Goal: Task Accomplishment & Management: Complete application form

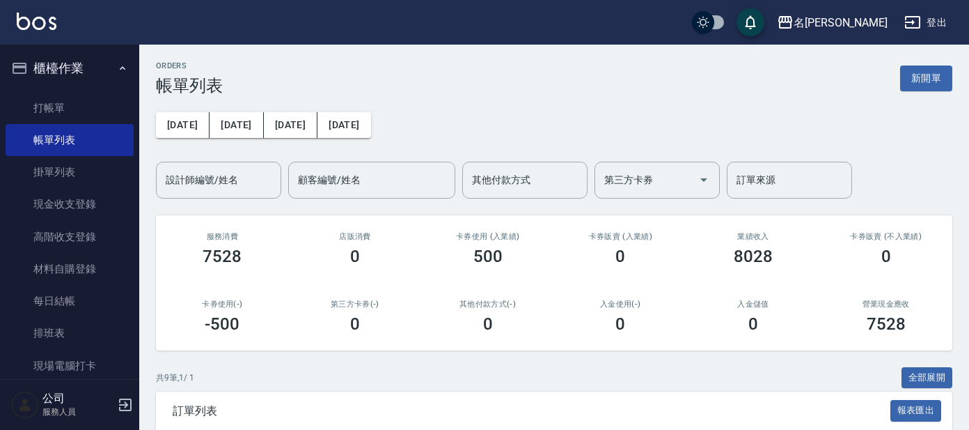
scroll to position [226, 0]
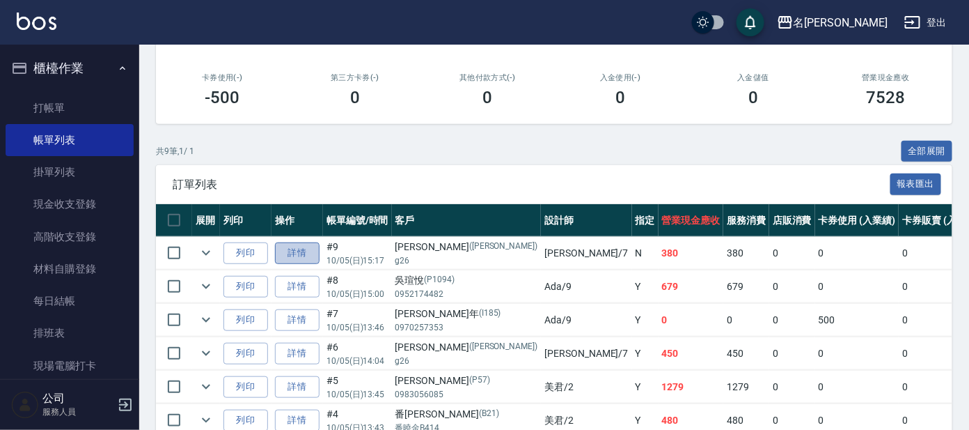
click at [304, 244] on link "詳情" at bounding box center [297, 253] width 45 height 22
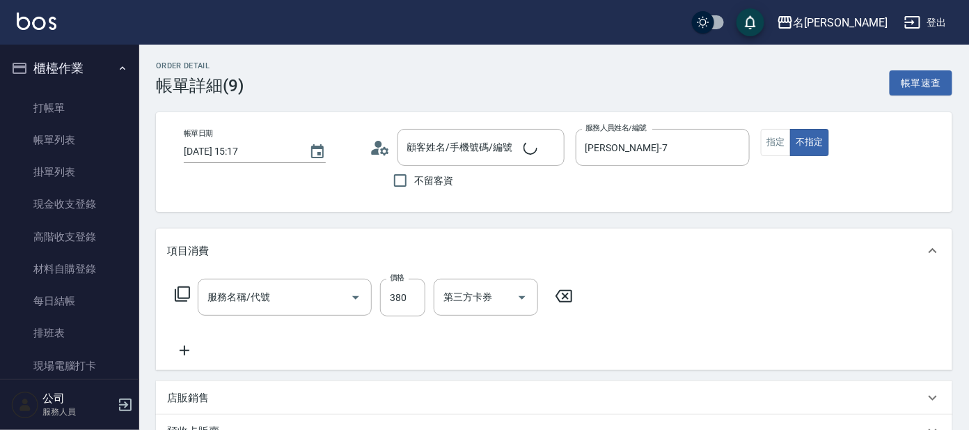
type input "[DATE] 15:17"
type input "[PERSON_NAME]-7"
type input "舒壓+洗髮+養髮(518)"
type input "[PERSON_NAME]/g26/[PERSON_NAME]"
click at [482, 297] on input "酪梨-17" at bounding box center [465, 297] width 50 height 24
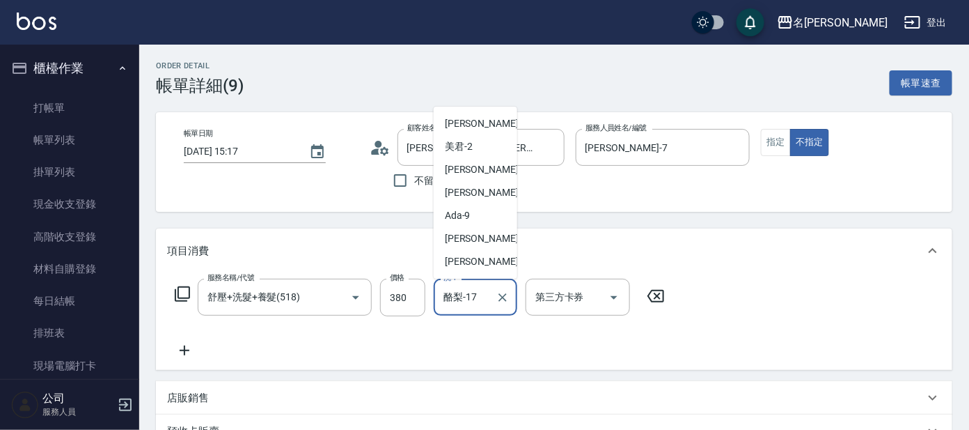
scroll to position [63, 0]
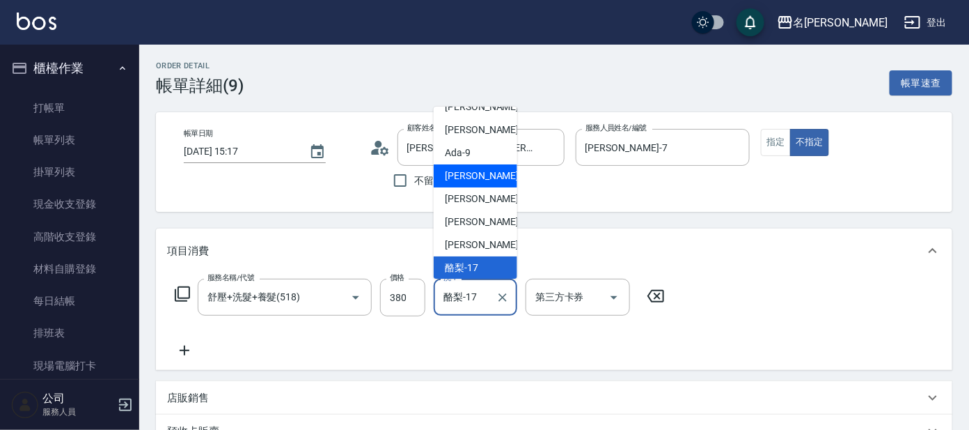
click at [464, 178] on span "[PERSON_NAME] -11" at bounding box center [489, 175] width 88 height 15
type input "[PERSON_NAME]-11"
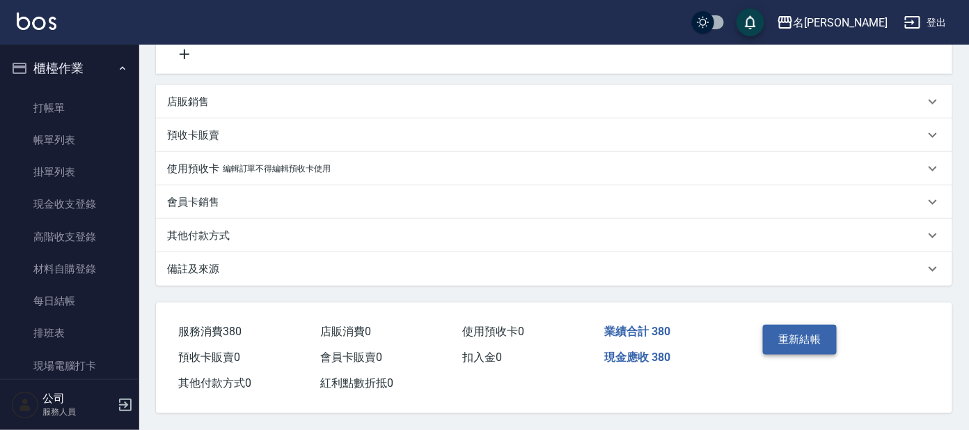
drag, startPoint x: 791, startPoint y: 329, endPoint x: 668, endPoint y: 284, distance: 131.3
click at [791, 329] on button "重新結帳" at bounding box center [800, 338] width 74 height 29
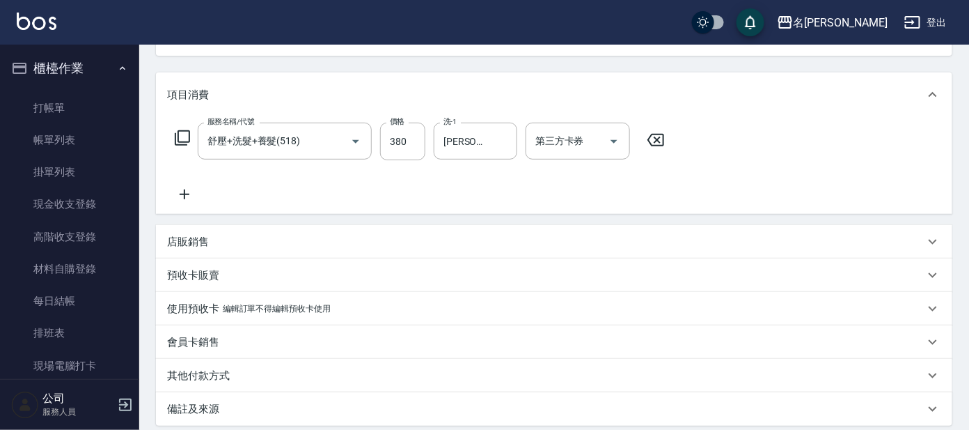
scroll to position [0, 0]
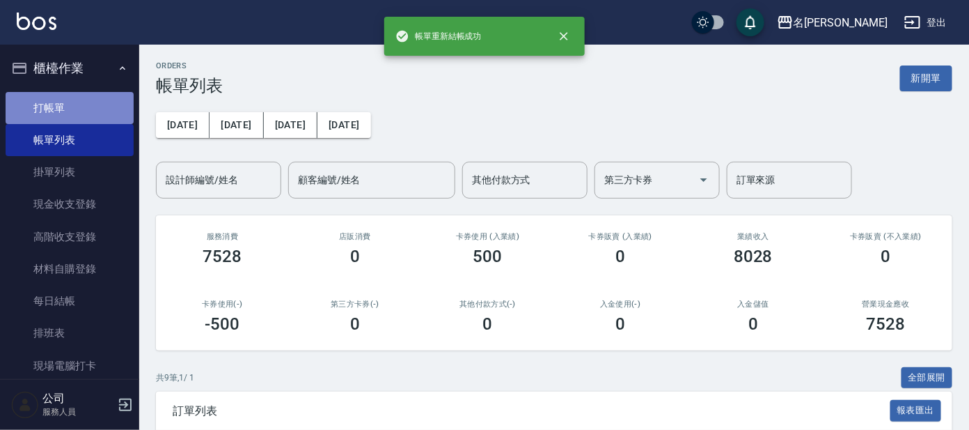
click at [72, 100] on link "打帳單" at bounding box center [70, 108] width 128 height 32
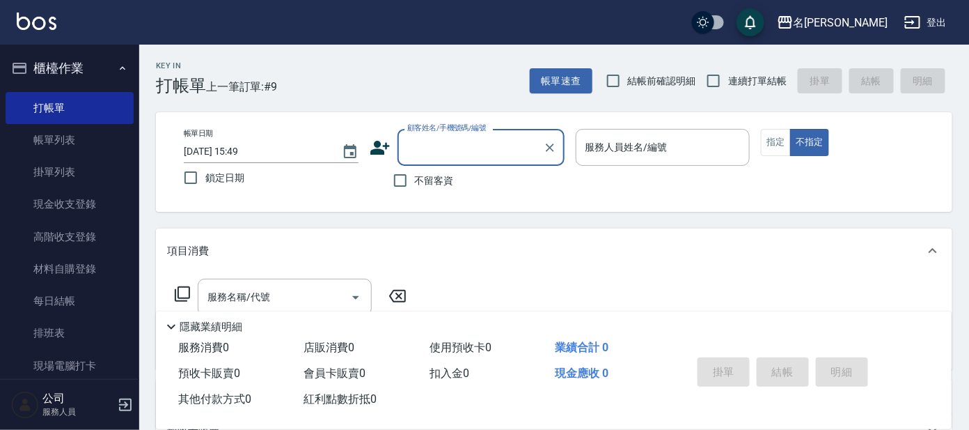
click at [483, 148] on input "顧客姓名/手機號碼/編號" at bounding box center [471, 147] width 134 height 24
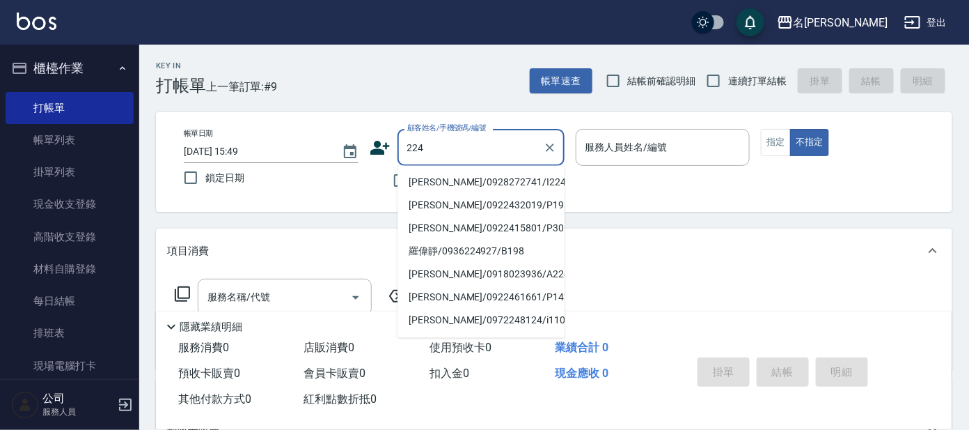
click at [502, 184] on li "[PERSON_NAME]/0928272741/I224" at bounding box center [480, 182] width 167 height 23
type input "[PERSON_NAME]/0928272741/I224"
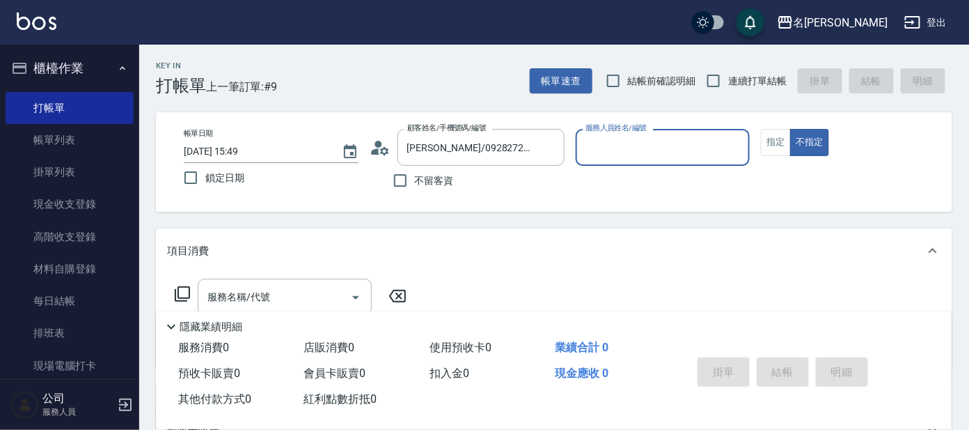
type input "Ada-9"
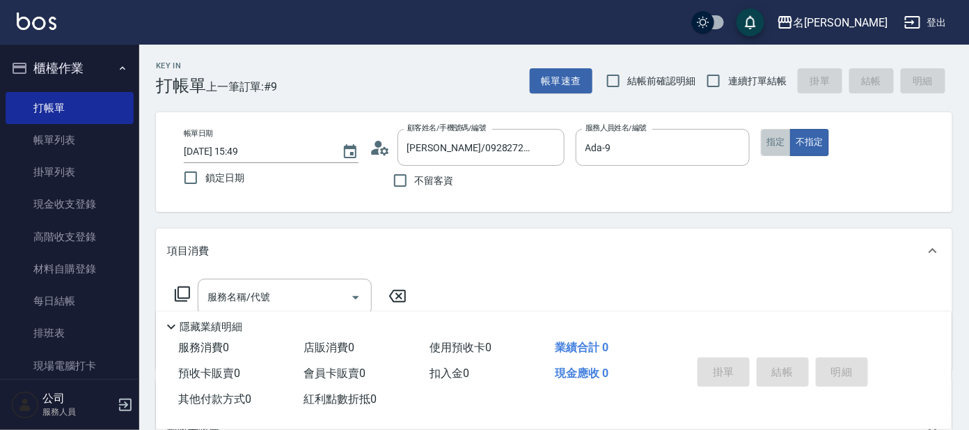
click at [769, 134] on button "指定" at bounding box center [776, 142] width 30 height 27
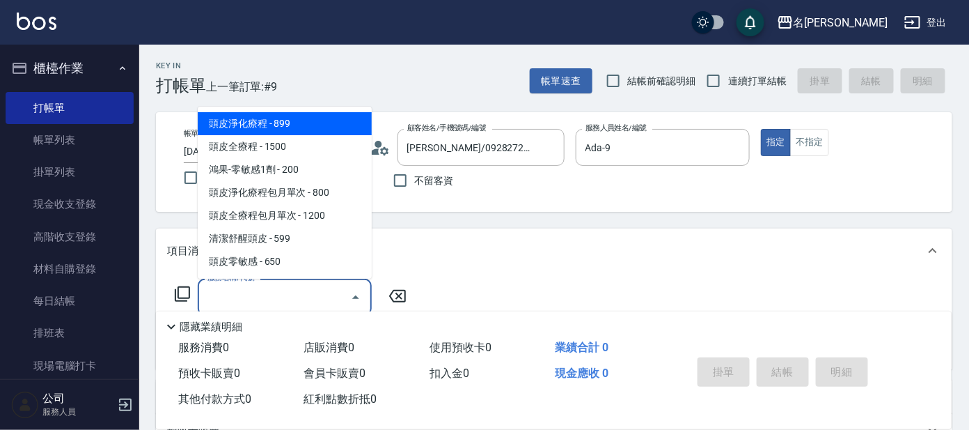
click at [284, 288] on input "服務名稱/代號" at bounding box center [274, 297] width 141 height 24
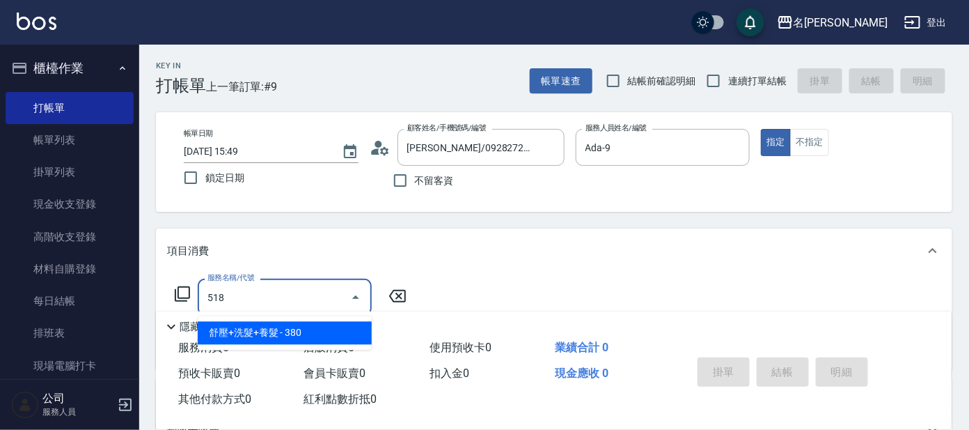
click at [282, 329] on span "舒壓+洗髮+養髮 - 380" at bounding box center [285, 333] width 174 height 23
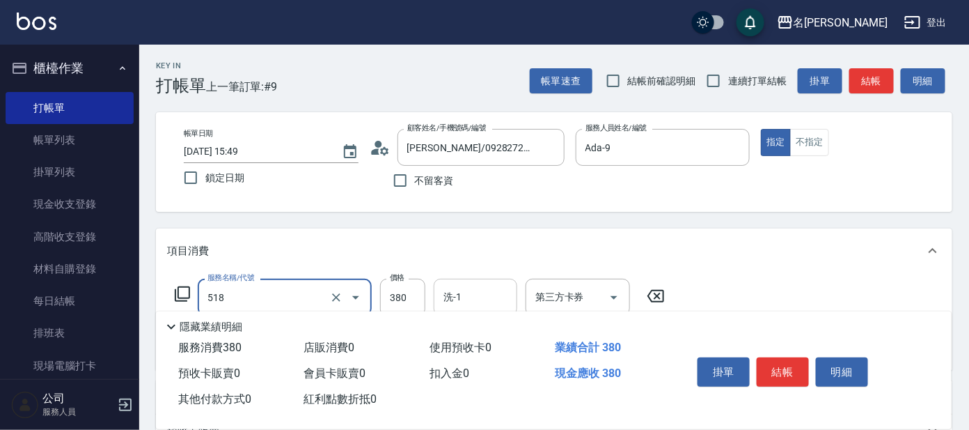
type input "舒壓+洗髮+養髮(518)"
click at [457, 291] on div "洗-1 洗-1" at bounding box center [476, 296] width 84 height 37
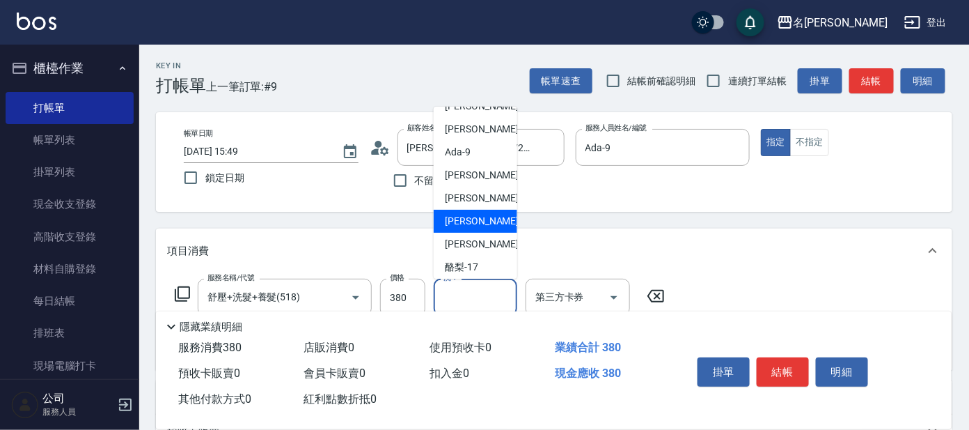
scroll to position [114, 0]
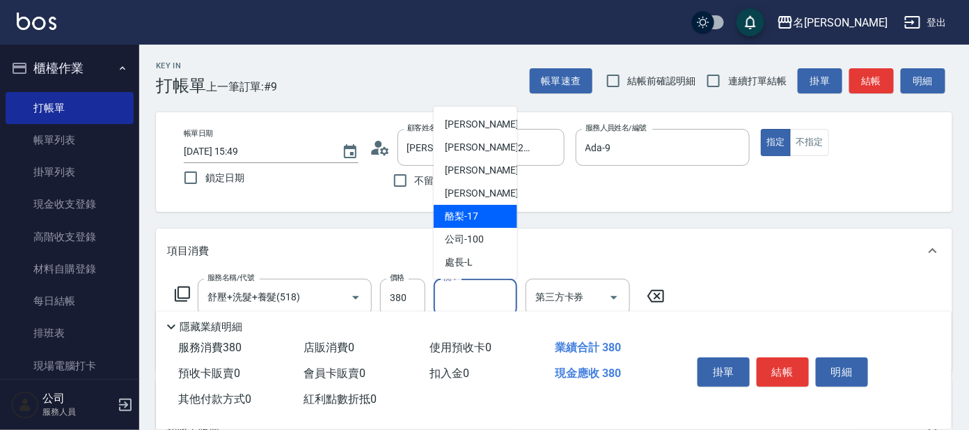
click at [462, 223] on span "酪梨 -17" at bounding box center [461, 216] width 33 height 15
type input "酪梨-17"
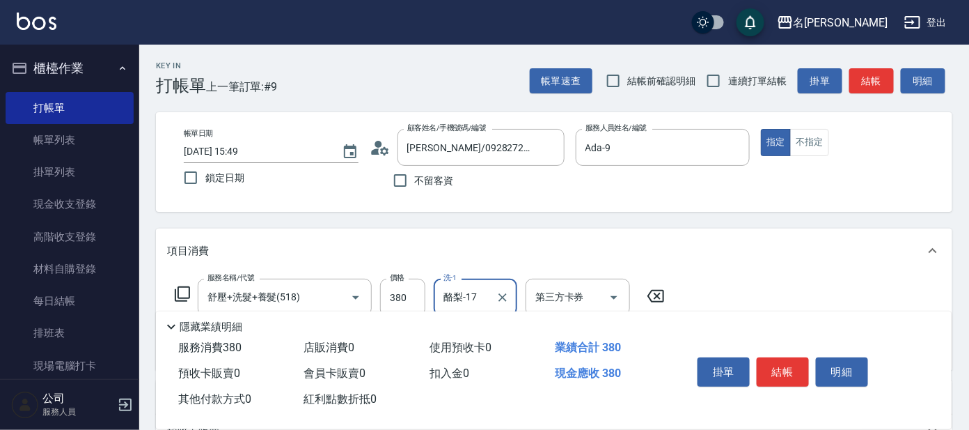
click at [180, 287] on icon at bounding box center [182, 293] width 15 height 15
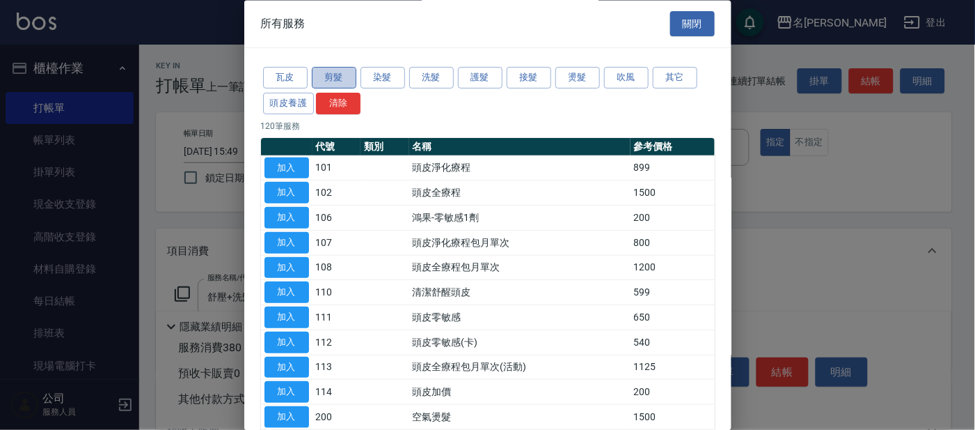
click at [342, 70] on button "剪髮" at bounding box center [334, 79] width 45 height 22
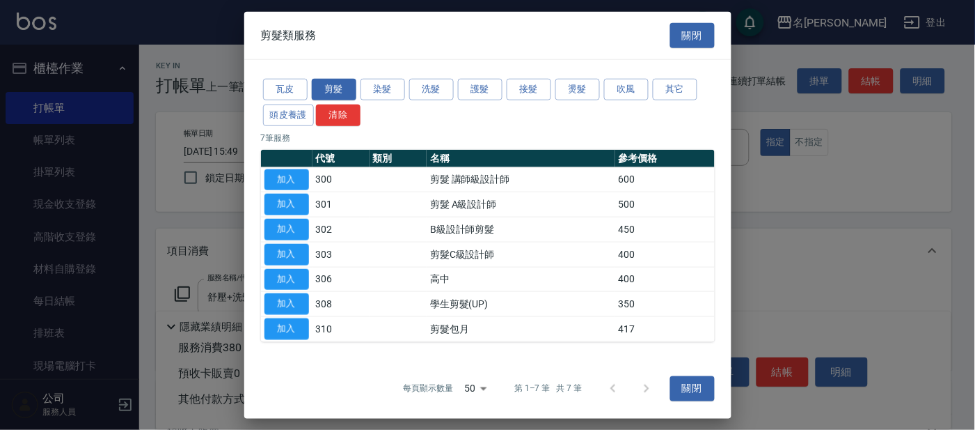
drag, startPoint x: 289, startPoint y: 181, endPoint x: 298, endPoint y: 170, distance: 14.4
click at [289, 180] on button "加入" at bounding box center [287, 179] width 45 height 22
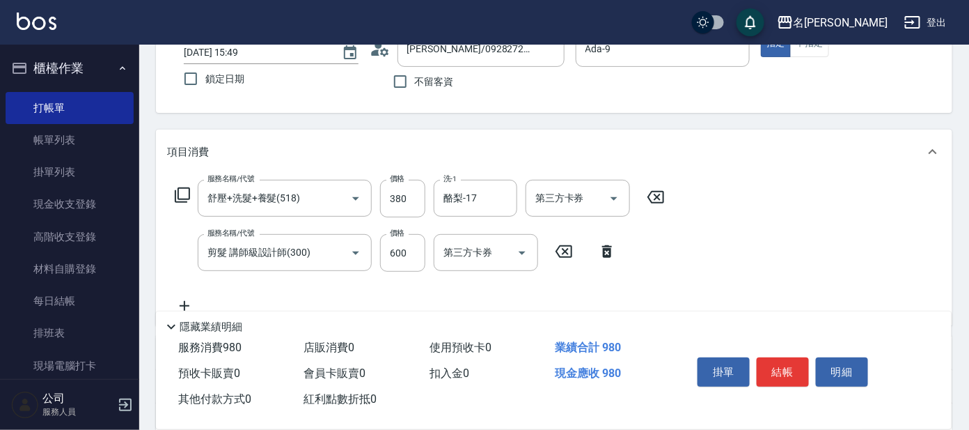
scroll to position [173, 0]
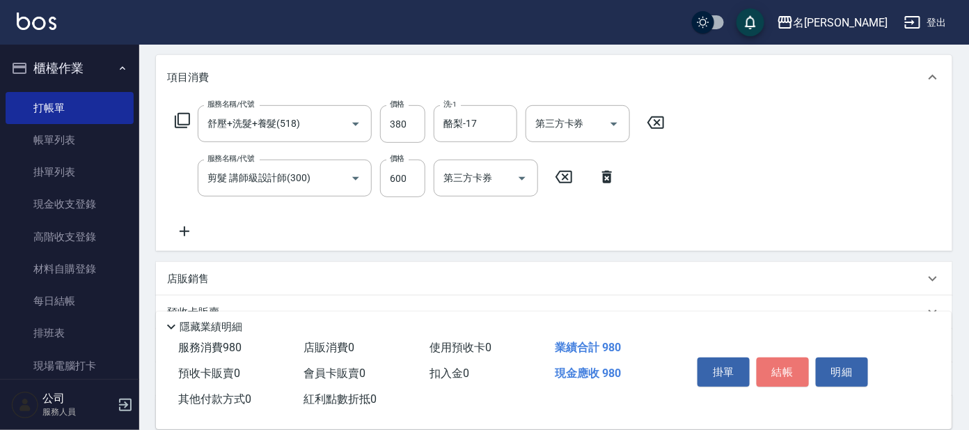
drag, startPoint x: 781, startPoint y: 370, endPoint x: 730, endPoint y: 352, distance: 54.4
click at [778, 368] on button "結帳" at bounding box center [783, 371] width 52 height 29
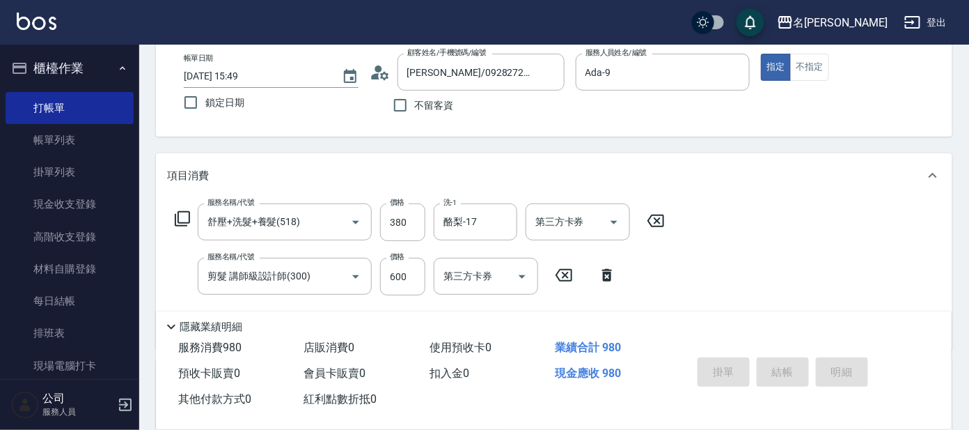
scroll to position [0, 0]
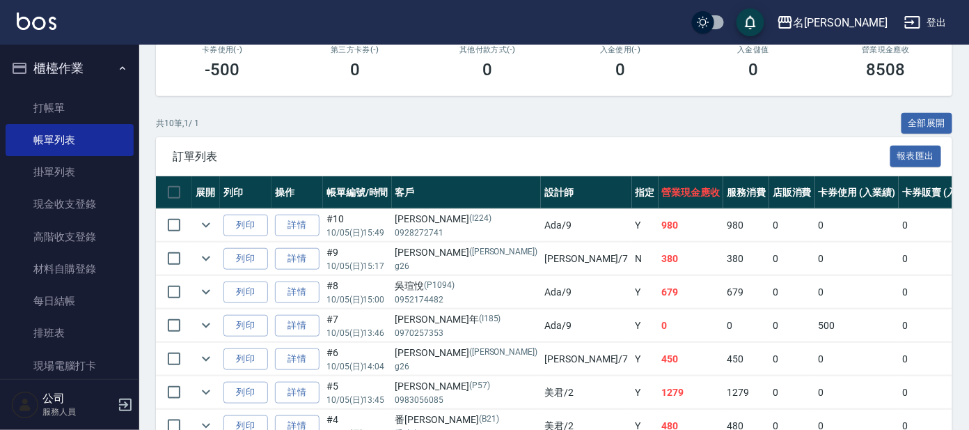
scroll to position [347, 0]
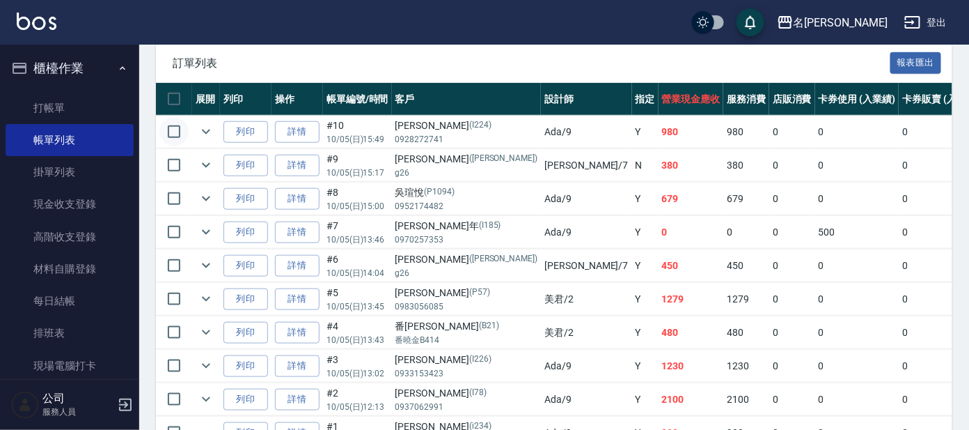
click at [175, 121] on input "checkbox" at bounding box center [173, 131] width 29 height 29
checkbox input "true"
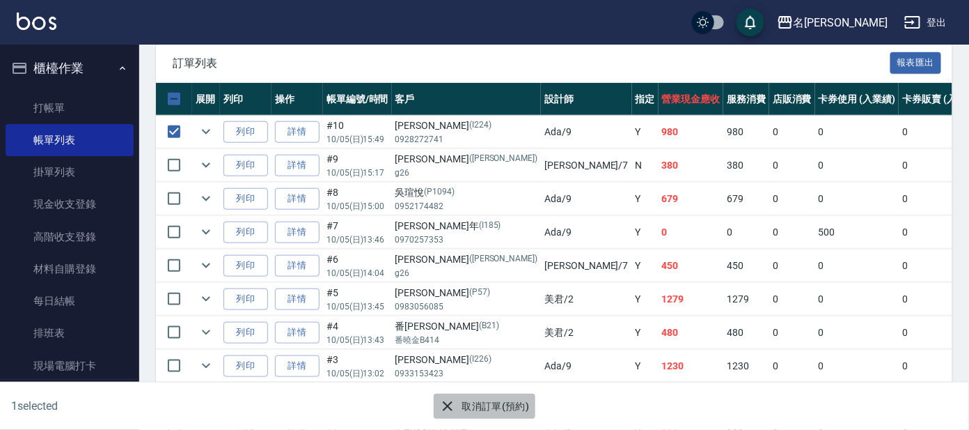
drag, startPoint x: 502, startPoint y: 397, endPoint x: 488, endPoint y: 386, distance: 18.3
click at [501, 398] on button "取消訂單(預約)" at bounding box center [484, 406] width 101 height 26
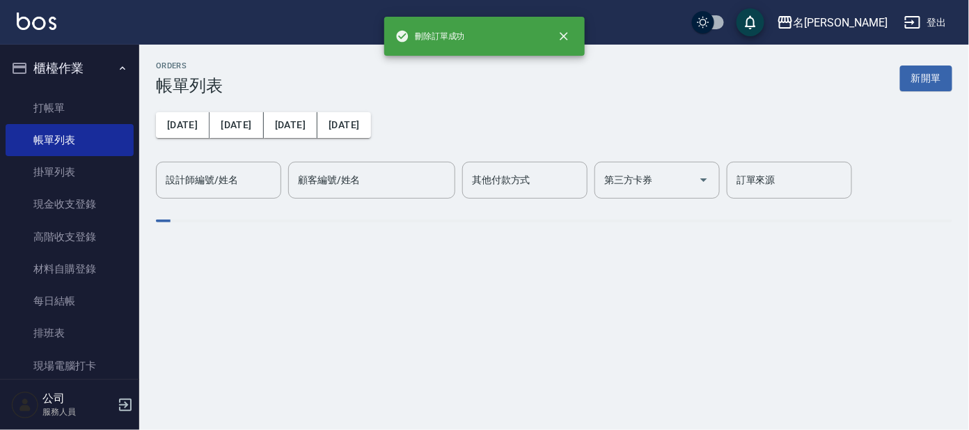
scroll to position [0, 0]
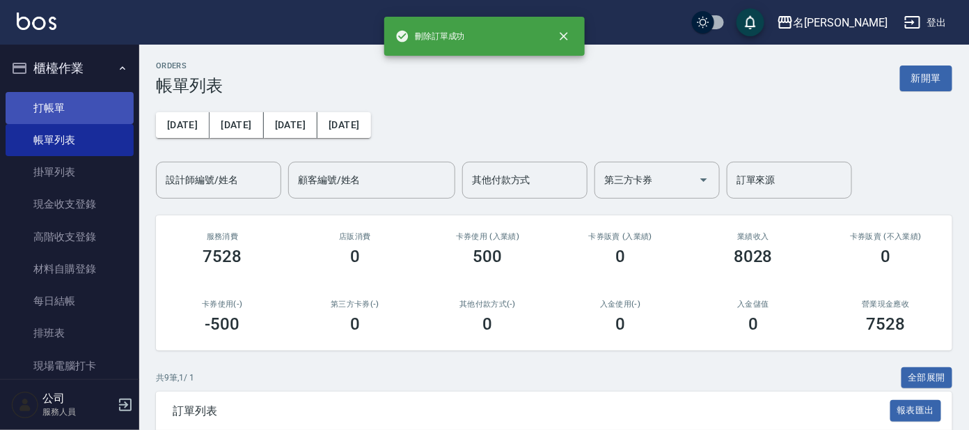
click at [84, 111] on link "打帳單" at bounding box center [70, 108] width 128 height 32
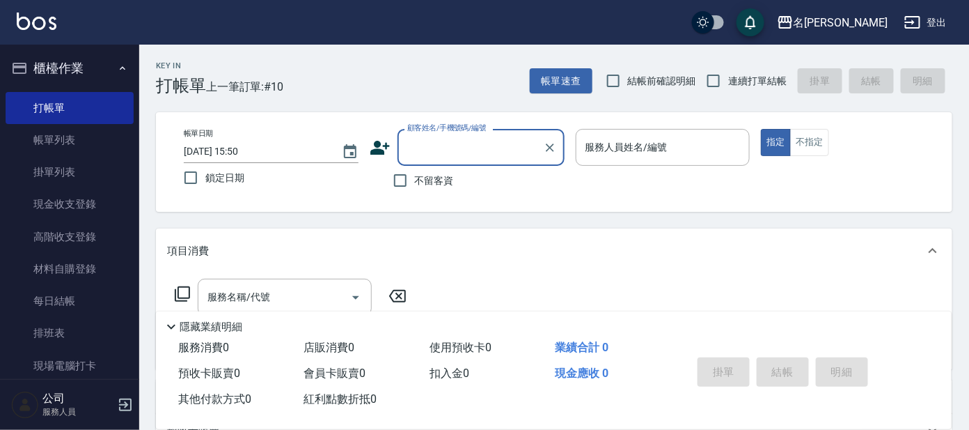
click at [477, 152] on input "顧客姓名/手機號碼/編號" at bounding box center [471, 147] width 134 height 24
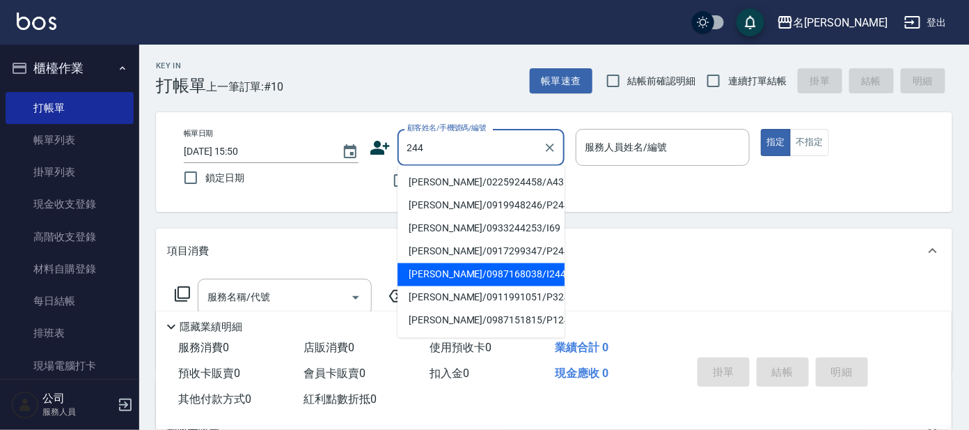
drag, startPoint x: 531, startPoint y: 271, endPoint x: 549, endPoint y: 233, distance: 42.1
click at [531, 267] on li "[PERSON_NAME]/0987168038/I244" at bounding box center [480, 274] width 167 height 23
type input "[PERSON_NAME]/0987168038/I244"
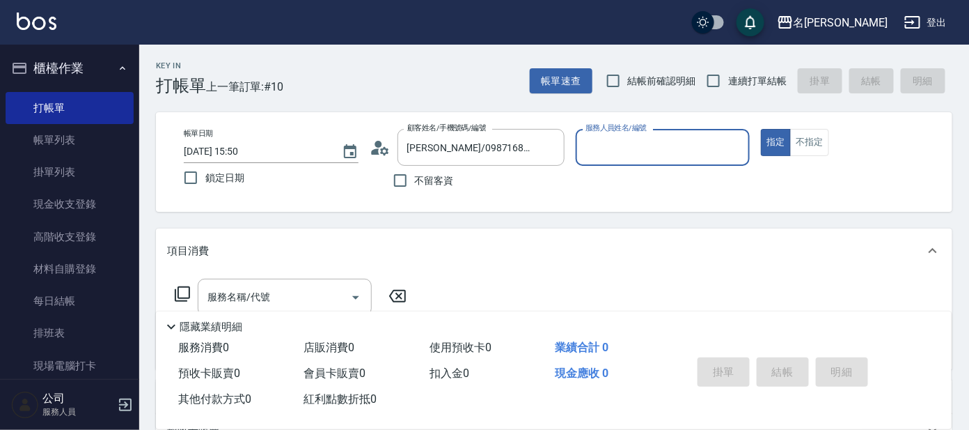
type input "Ada-9"
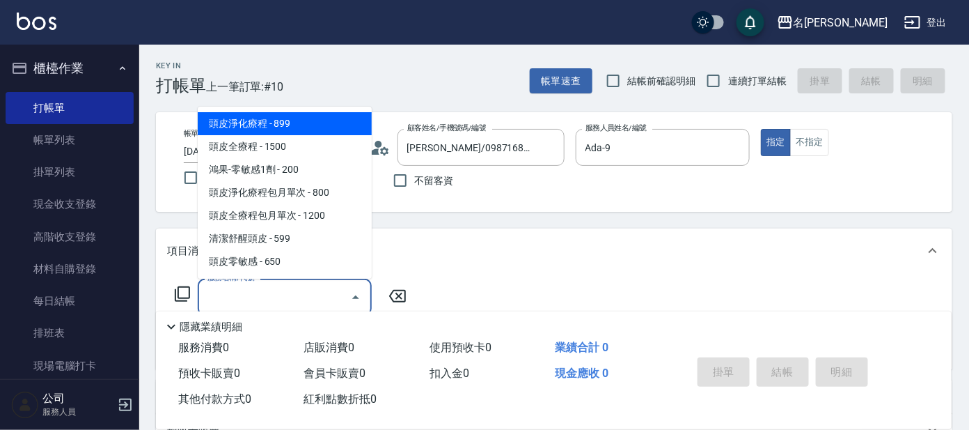
drag, startPoint x: 310, startPoint y: 286, endPoint x: 331, endPoint y: 276, distance: 24.0
click at [316, 285] on input "服務名稱/代號" at bounding box center [274, 297] width 141 height 24
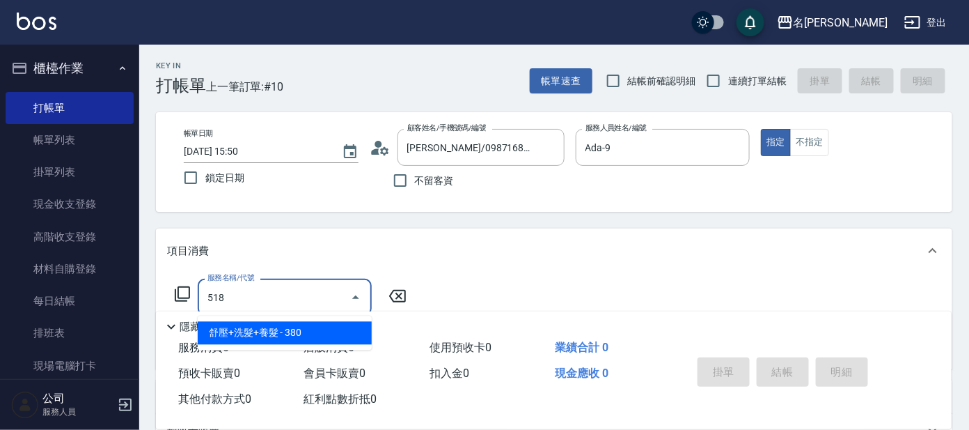
click at [355, 330] on span "舒壓+洗髮+養髮 - 380" at bounding box center [285, 333] width 174 height 23
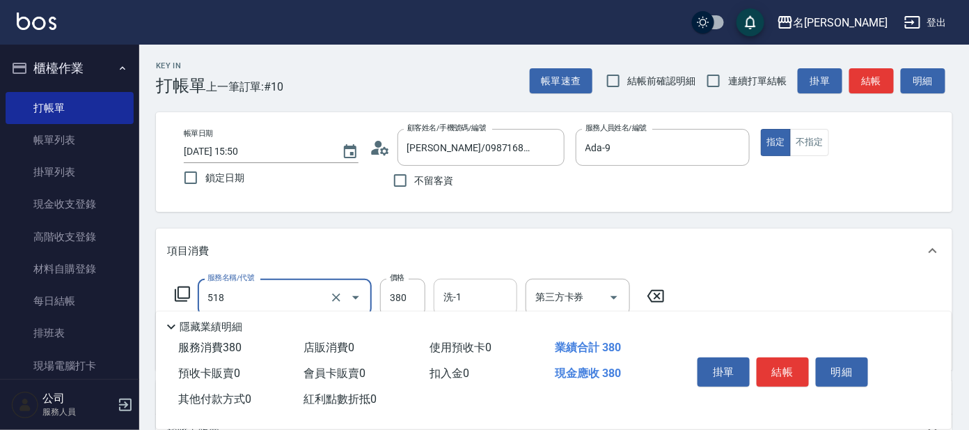
type input "舒壓+洗髮+養髮(518)"
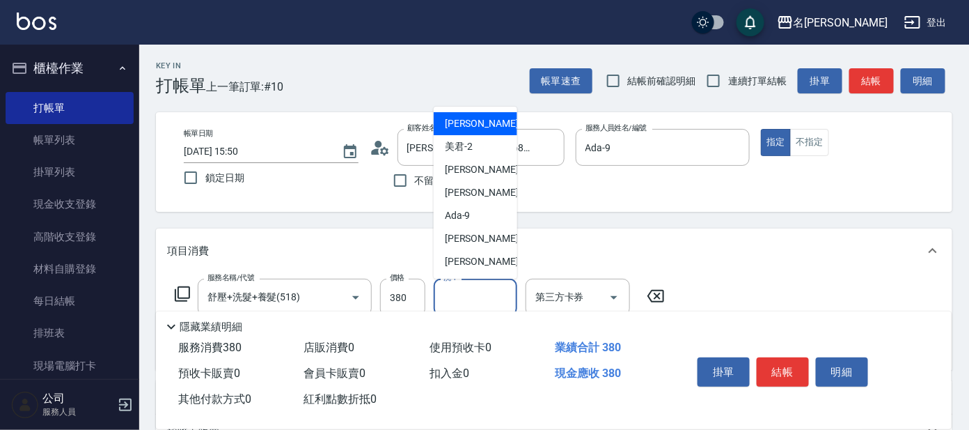
click at [461, 290] on input "洗-1" at bounding box center [475, 297] width 71 height 24
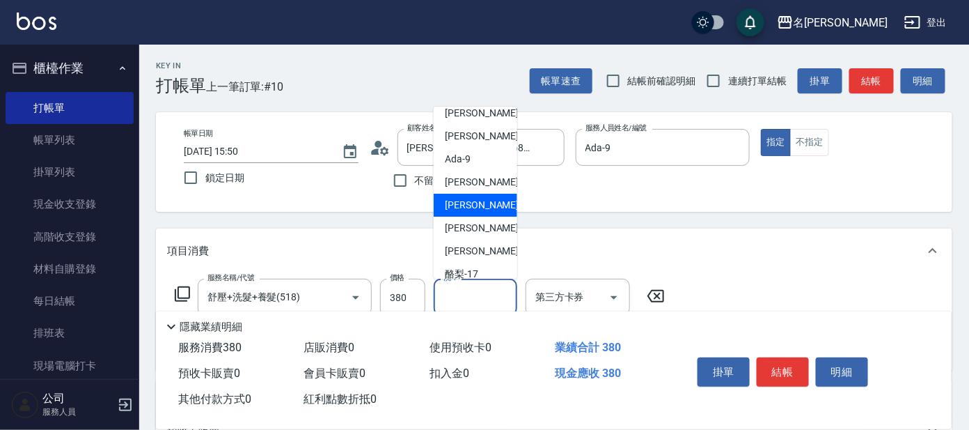
scroll to position [86, 0]
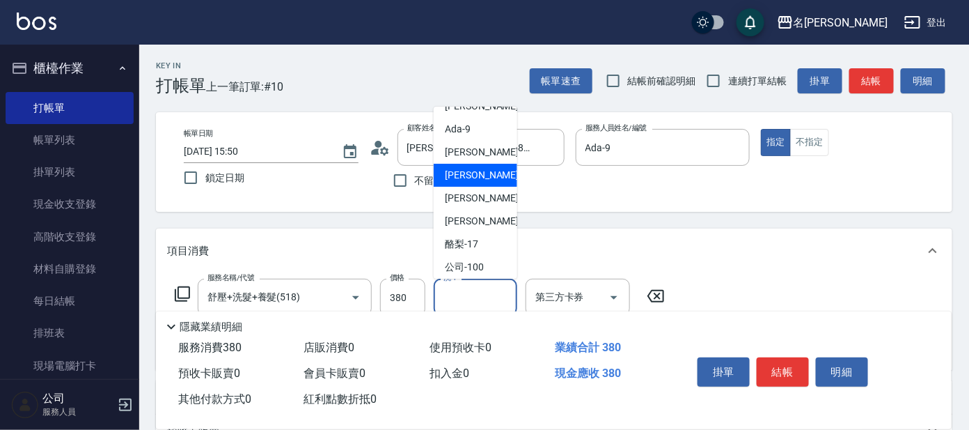
click at [469, 245] on span "酪梨 -17" at bounding box center [461, 244] width 33 height 15
type input "酪梨-17"
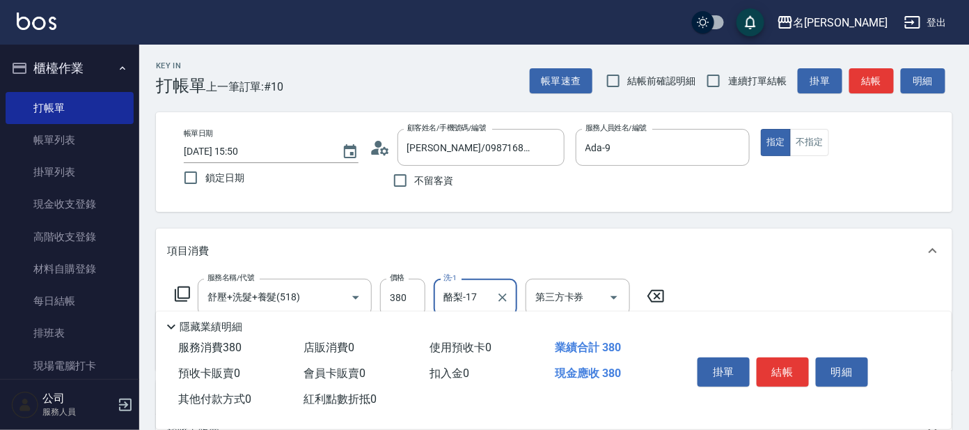
click at [183, 288] on icon at bounding box center [182, 293] width 17 height 17
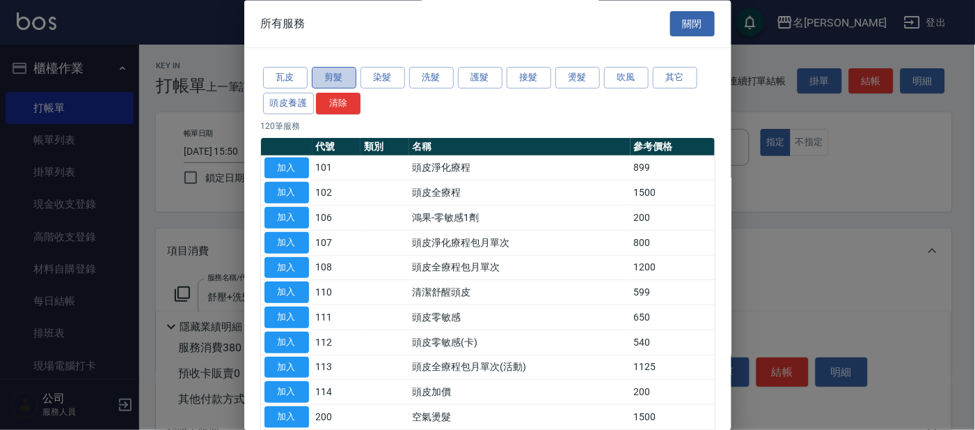
click at [342, 77] on button "剪髮" at bounding box center [334, 79] width 45 height 22
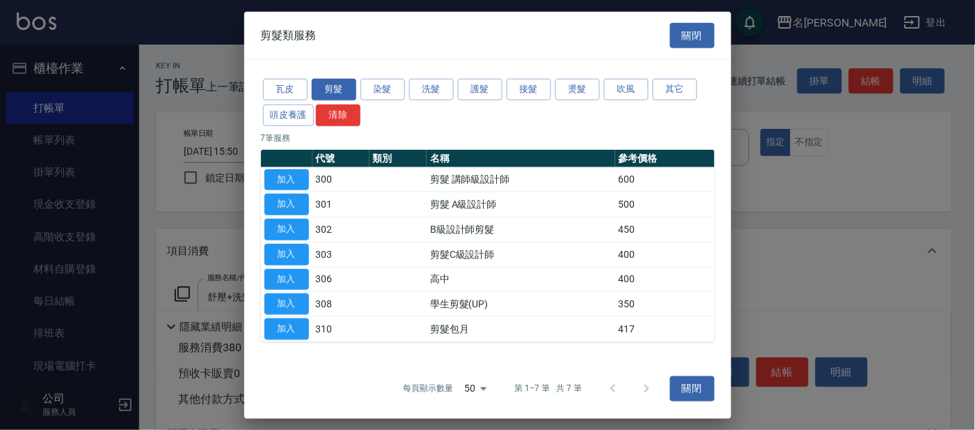
click at [275, 164] on th at bounding box center [287, 158] width 52 height 18
drag, startPoint x: 299, startPoint y: 175, endPoint x: 380, endPoint y: 179, distance: 81.5
click at [301, 175] on button "加入" at bounding box center [287, 179] width 45 height 22
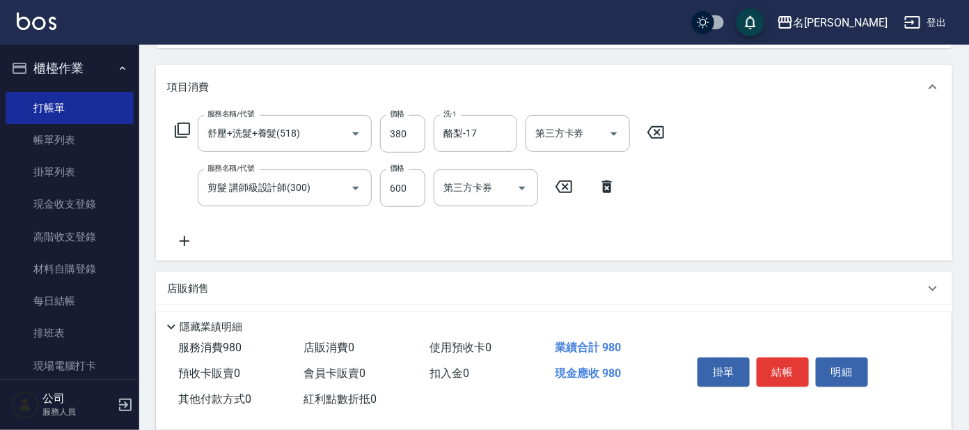
scroll to position [173, 0]
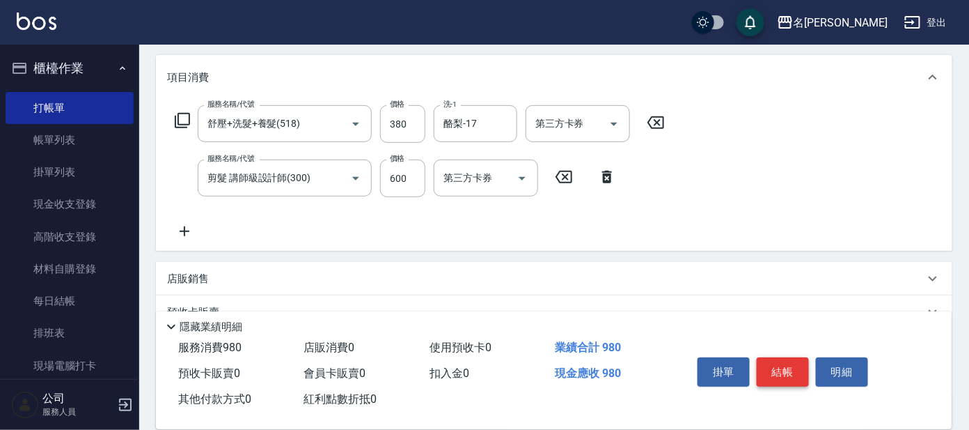
click at [772, 372] on button "結帳" at bounding box center [783, 371] width 52 height 29
